Goal: Task Accomplishment & Management: Manage account settings

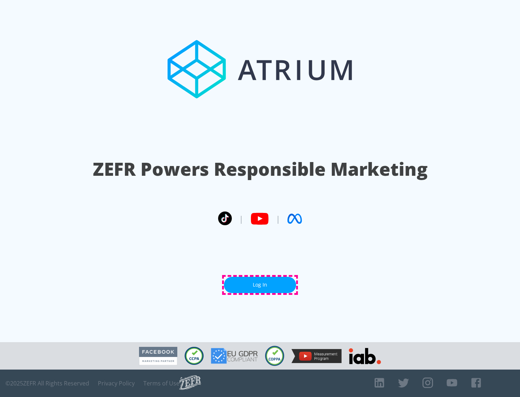
click at [260, 285] on link "Log In" at bounding box center [260, 285] width 72 height 16
